Goal: Information Seeking & Learning: Find specific page/section

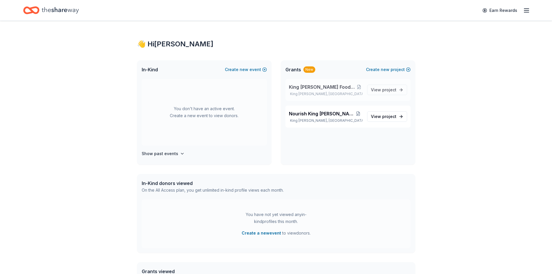
click at [328, 87] on span "King [PERSON_NAME] Food and Nutrition Initiative" at bounding box center [322, 86] width 67 height 7
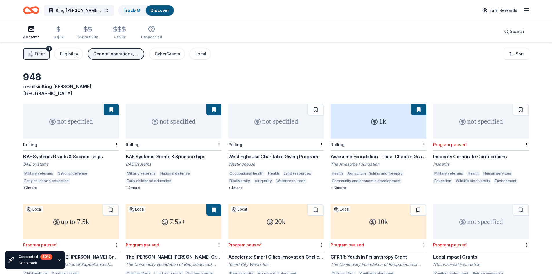
click at [41, 52] on span "Filter" at bounding box center [40, 53] width 10 height 7
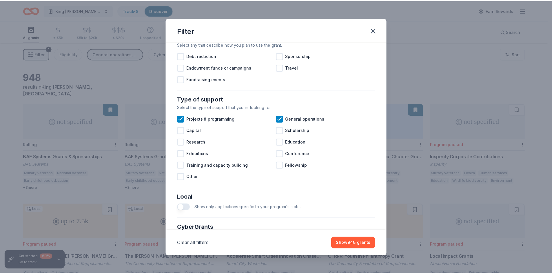
scroll to position [270, 0]
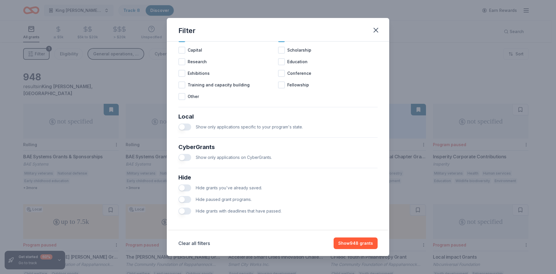
click at [187, 127] on button "button" at bounding box center [184, 126] width 13 height 7
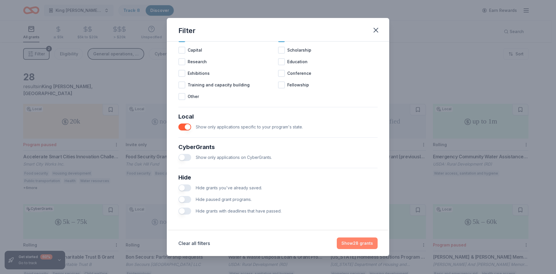
click at [354, 243] on button "Show 28 grants" at bounding box center [357, 243] width 41 height 12
